Goal: Find specific page/section: Find specific page/section

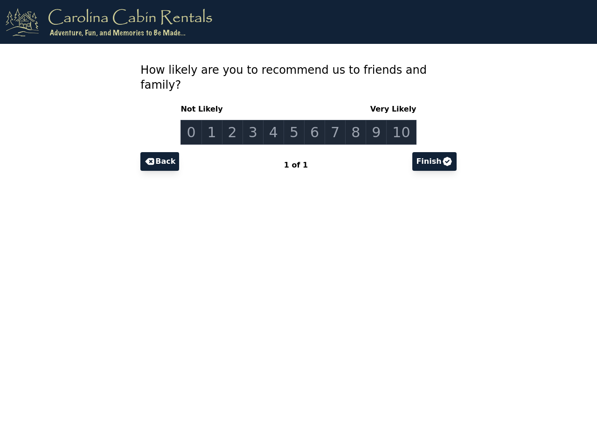
click at [199, 120] on link "0" at bounding box center [191, 132] width 21 height 25
click at [218, 120] on link "1" at bounding box center [212, 132] width 21 height 25
click at [237, 120] on link "2" at bounding box center [232, 132] width 21 height 25
click at [256, 120] on link "3" at bounding box center [253, 132] width 21 height 25
click at [276, 120] on link "4" at bounding box center [273, 132] width 21 height 25
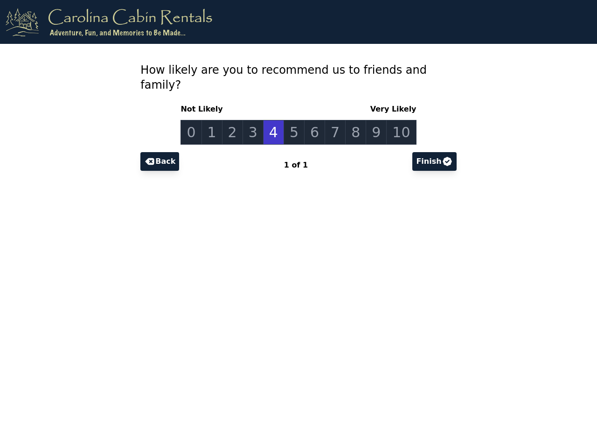
click at [295, 120] on link "5" at bounding box center [294, 132] width 21 height 25
click at [314, 120] on link "6" at bounding box center [314, 132] width 21 height 25
click at [333, 120] on link "7" at bounding box center [335, 132] width 21 height 25
click at [352, 120] on link "8" at bounding box center [355, 132] width 21 height 25
click at [372, 120] on link "9" at bounding box center [376, 132] width 21 height 25
